Goal: Browse casually: Explore the website without a specific task or goal

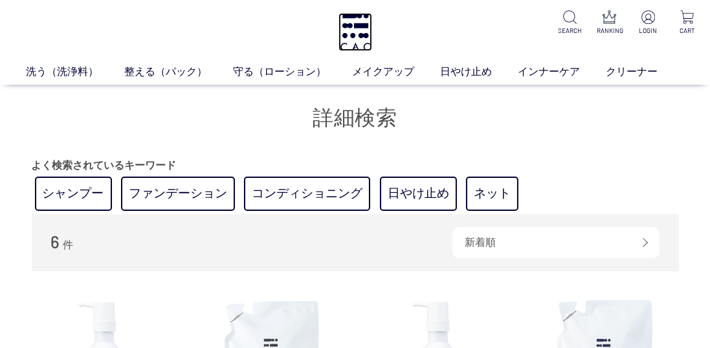
click at [359, 26] on img at bounding box center [356, 32] width 34 height 38
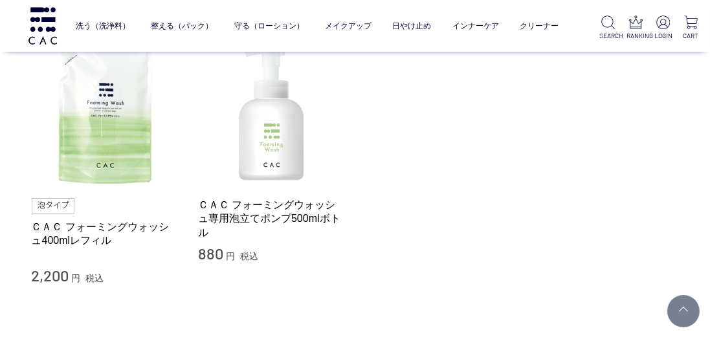
scroll to position [440, 0]
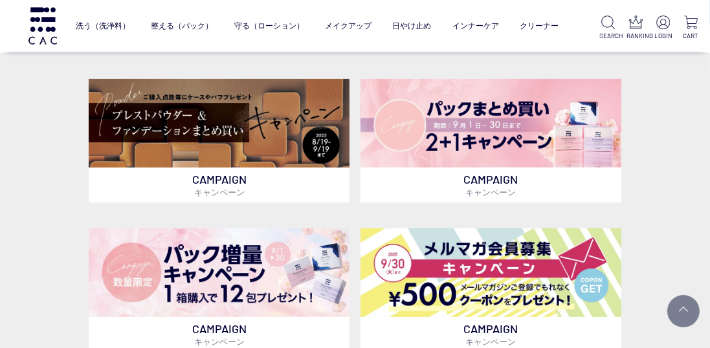
scroll to position [262, 0]
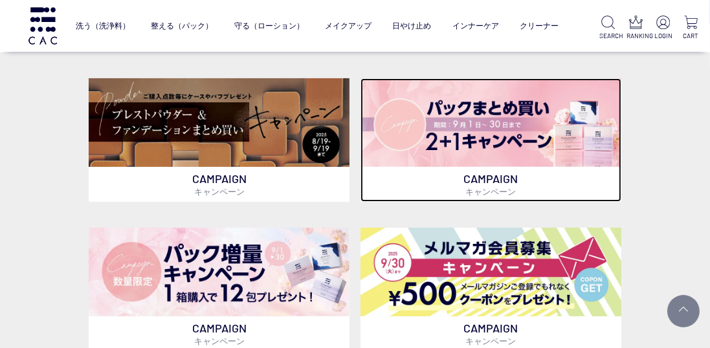
click at [526, 151] on img at bounding box center [491, 122] width 261 height 89
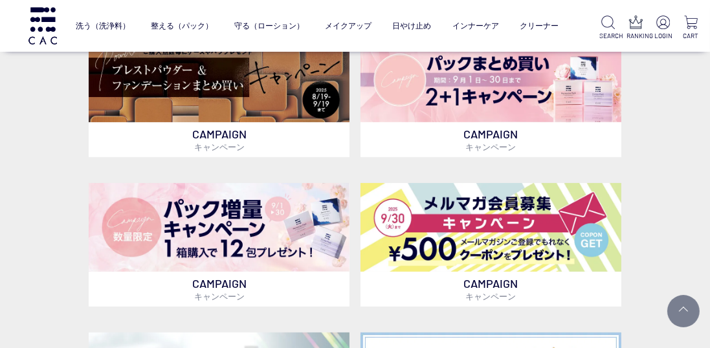
scroll to position [345, 0]
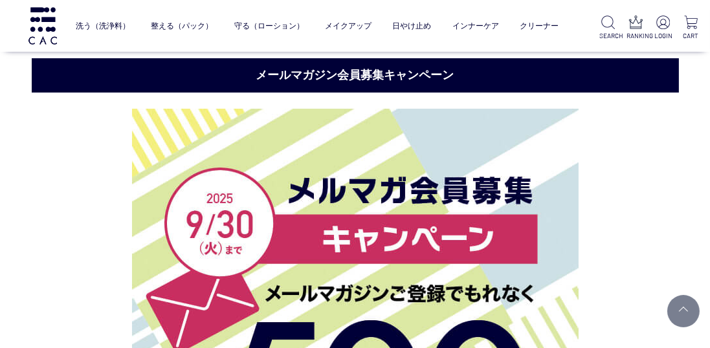
scroll to position [4536, 0]
